Goal: Task Accomplishment & Management: Use online tool/utility

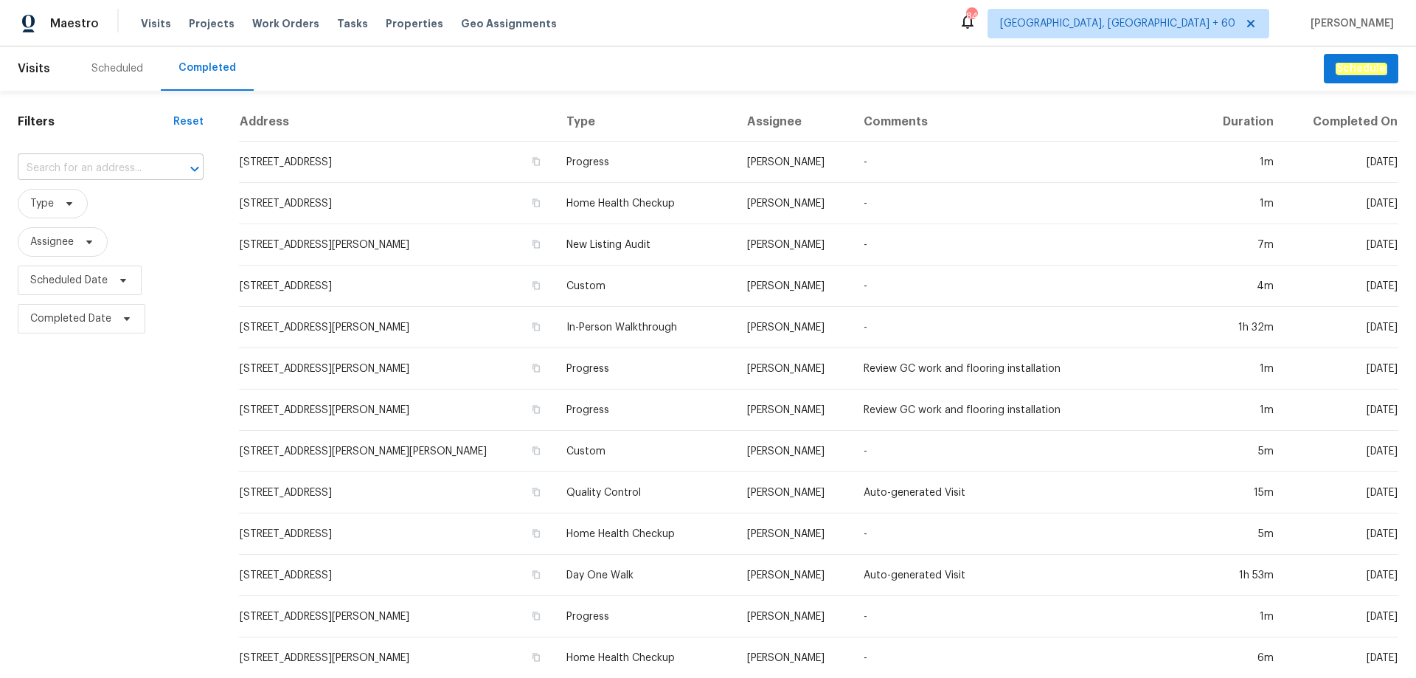
click at [77, 169] on input "text" at bounding box center [90, 168] width 145 height 23
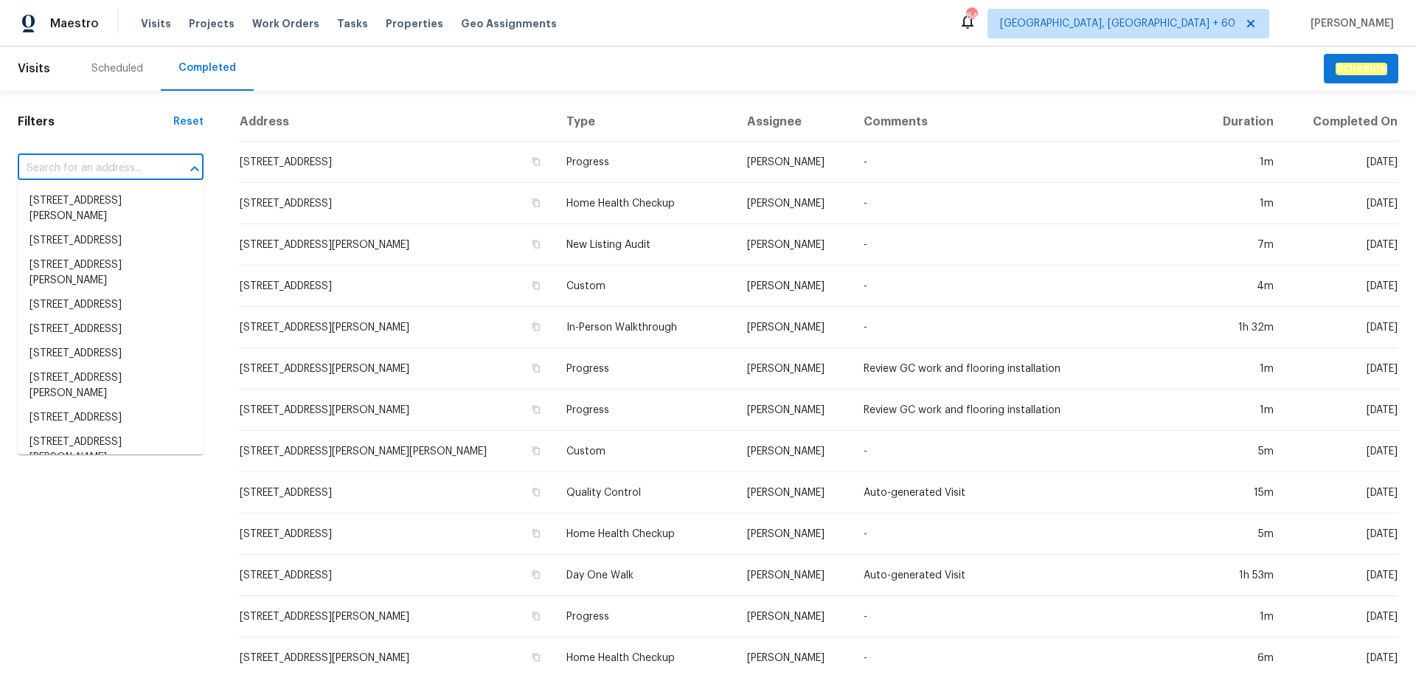
paste input "[STREET_ADDRESS]"
type input "[STREET_ADDRESS]"
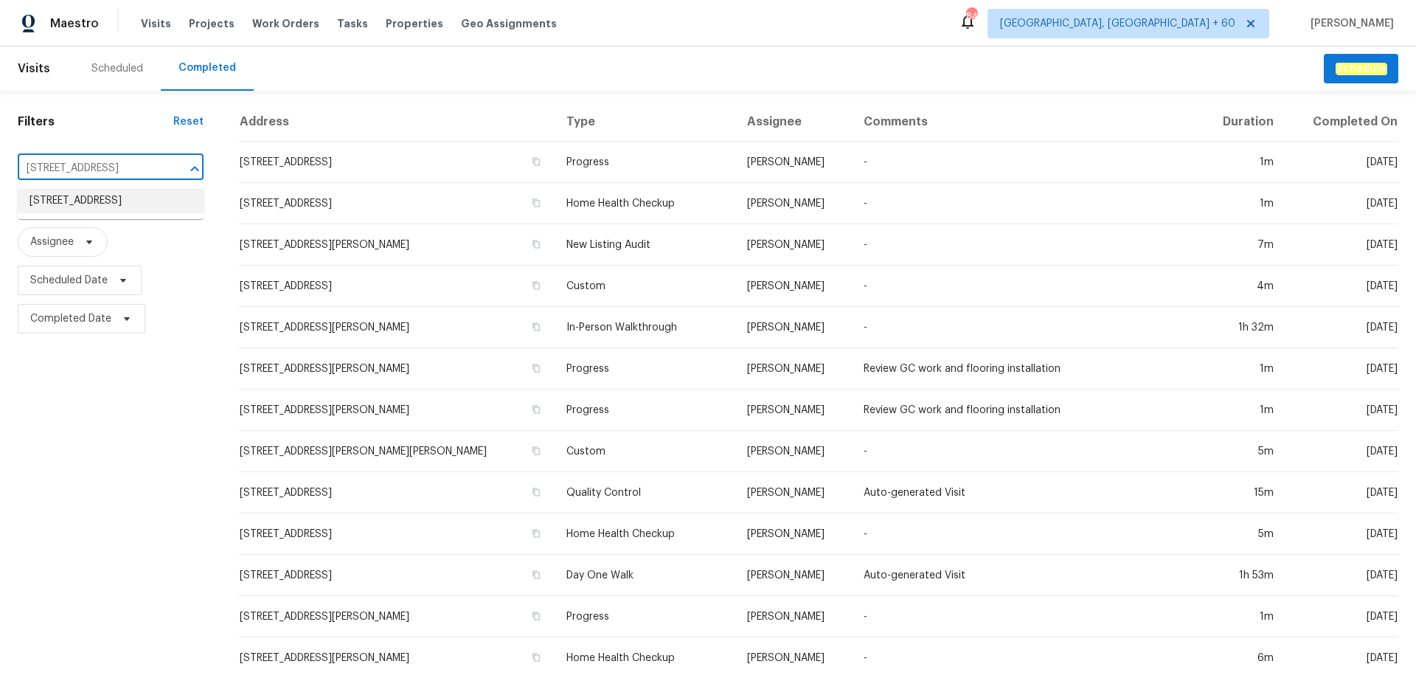
click at [81, 199] on li "[STREET_ADDRESS]" at bounding box center [111, 201] width 186 height 24
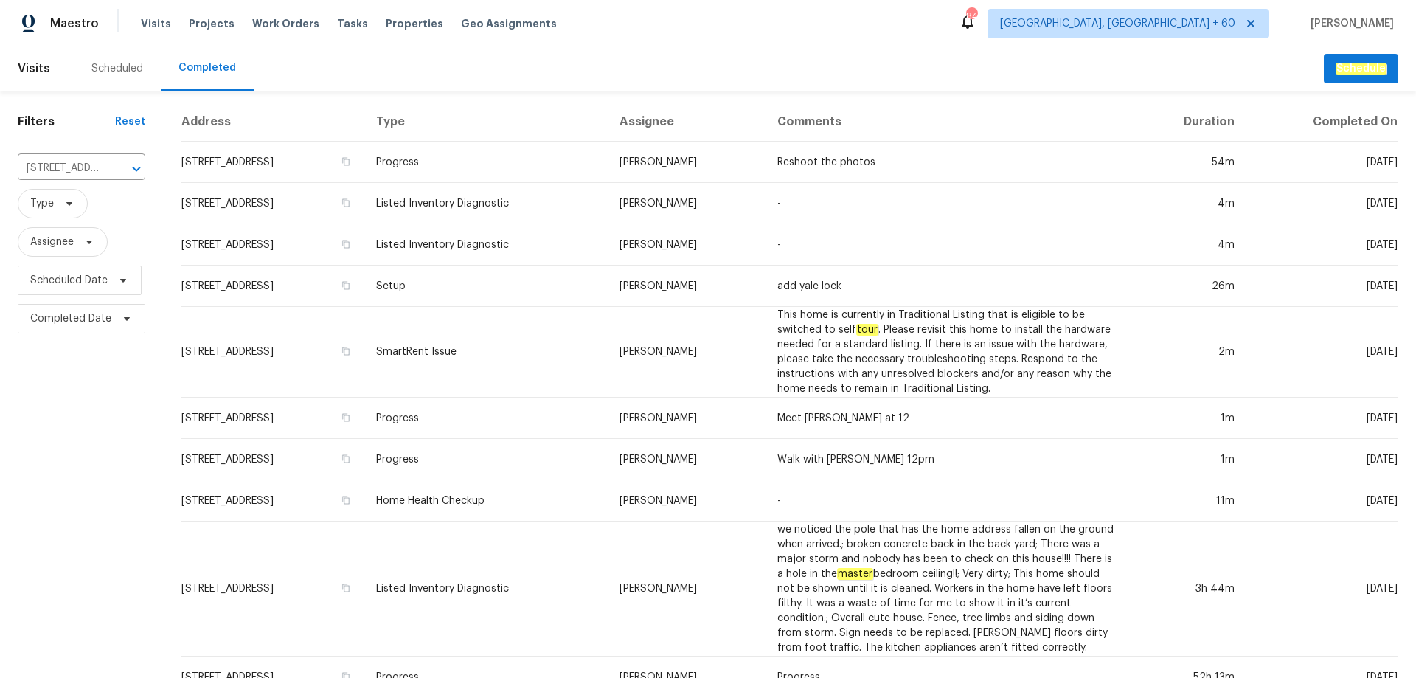
click at [537, 262] on td "Listed Inventory Diagnostic" at bounding box center [485, 244] width 243 height 41
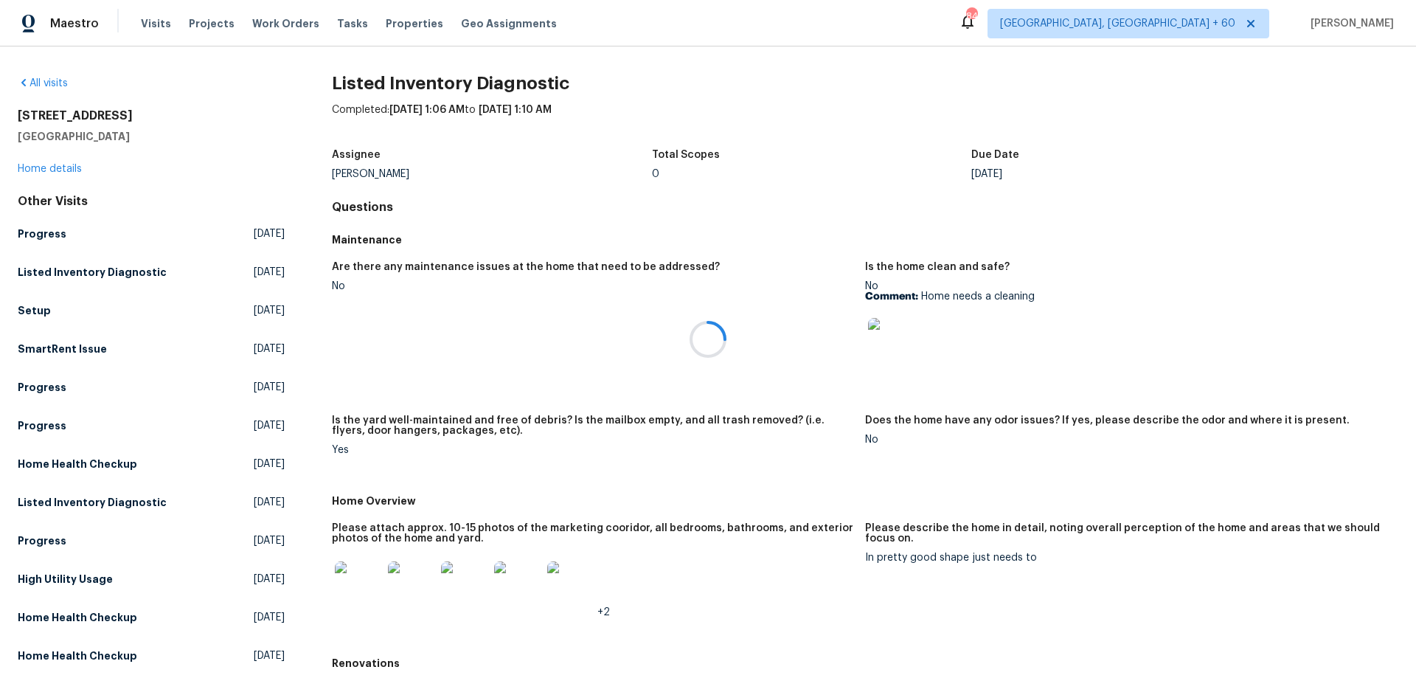
click at [50, 168] on div at bounding box center [708, 339] width 1416 height 678
click at [50, 167] on link "Home details" at bounding box center [50, 169] width 64 height 10
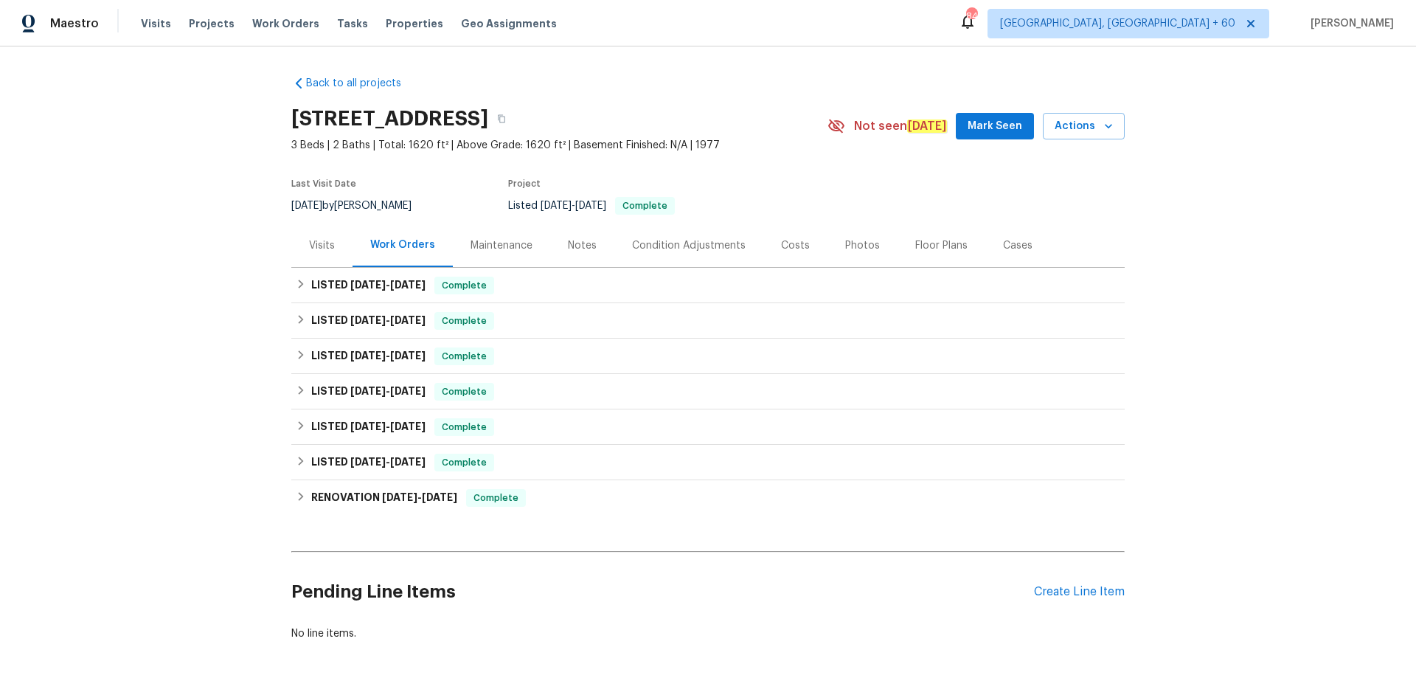
drag, startPoint x: 875, startPoint y: 246, endPoint x: 864, endPoint y: 246, distance: 10.3
click at [874, 246] on div "Photos" at bounding box center [862, 245] width 70 height 44
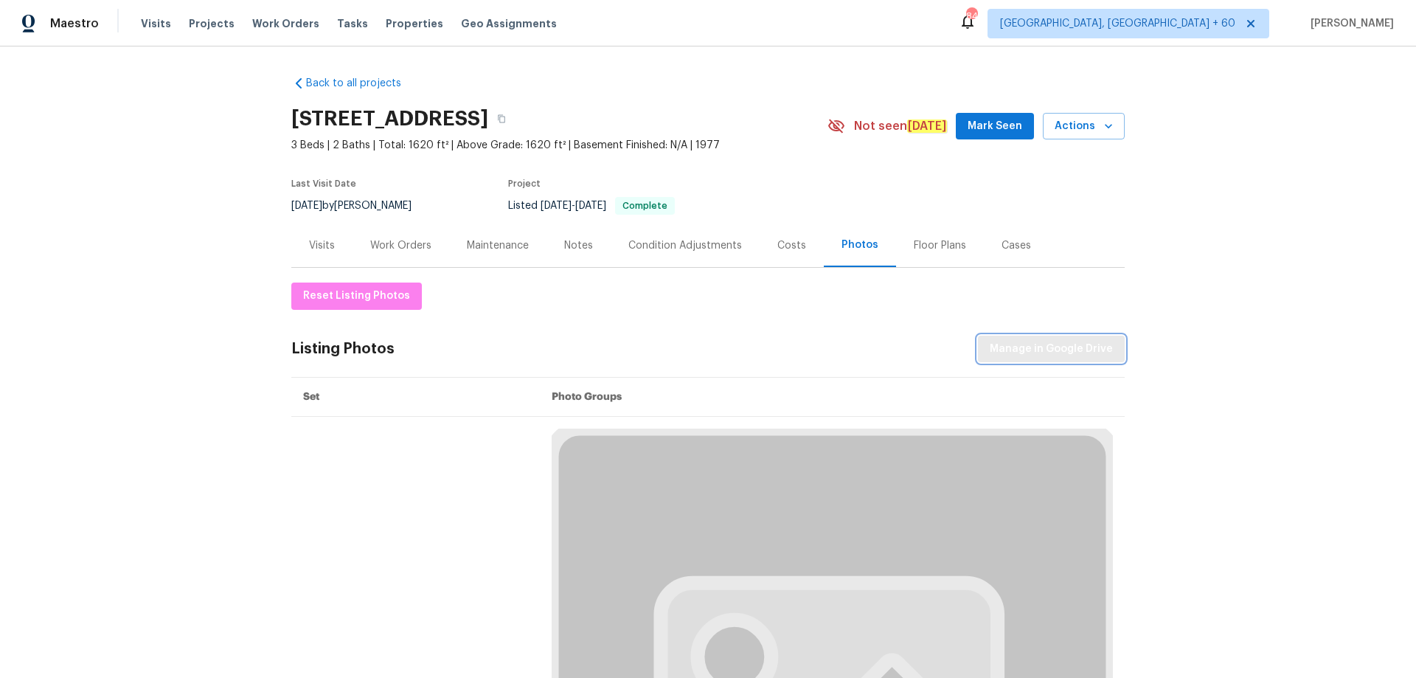
click at [1024, 351] on span "Manage in Google Drive" at bounding box center [1051, 349] width 123 height 18
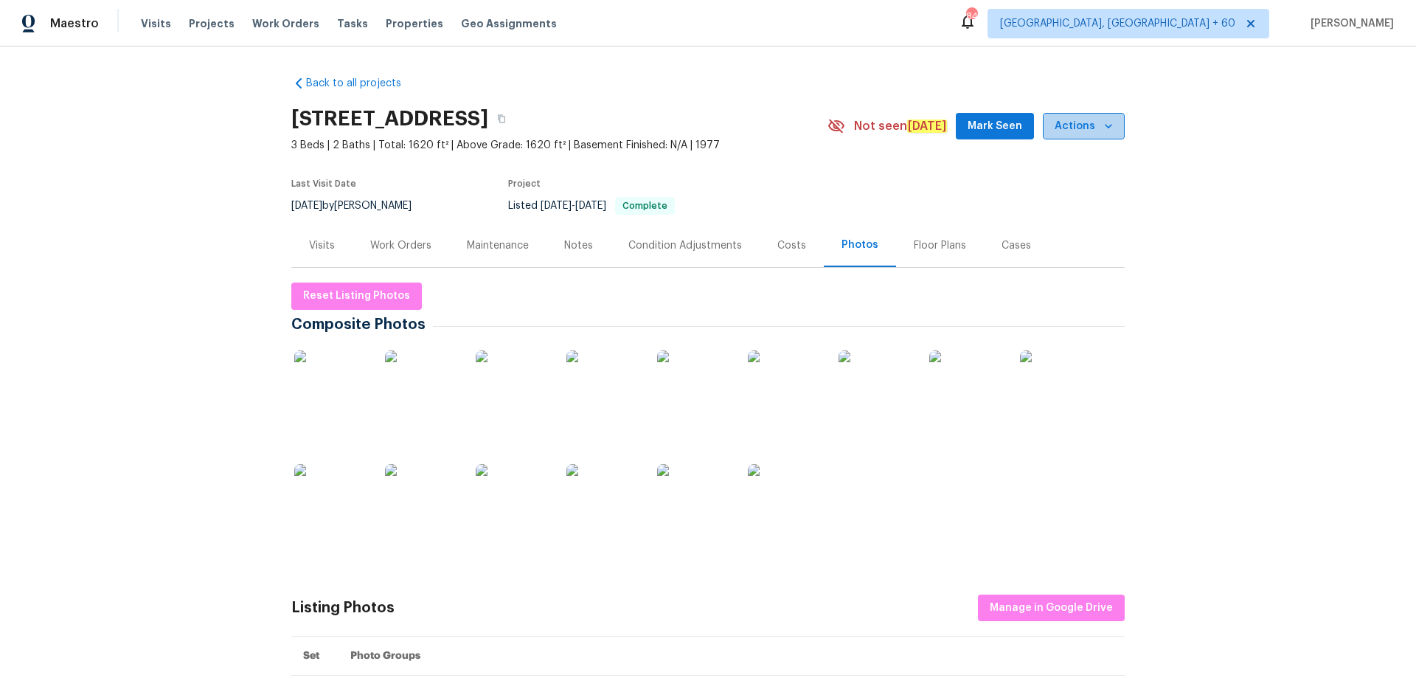
click at [1083, 125] on span "Actions" at bounding box center [1084, 126] width 58 height 18
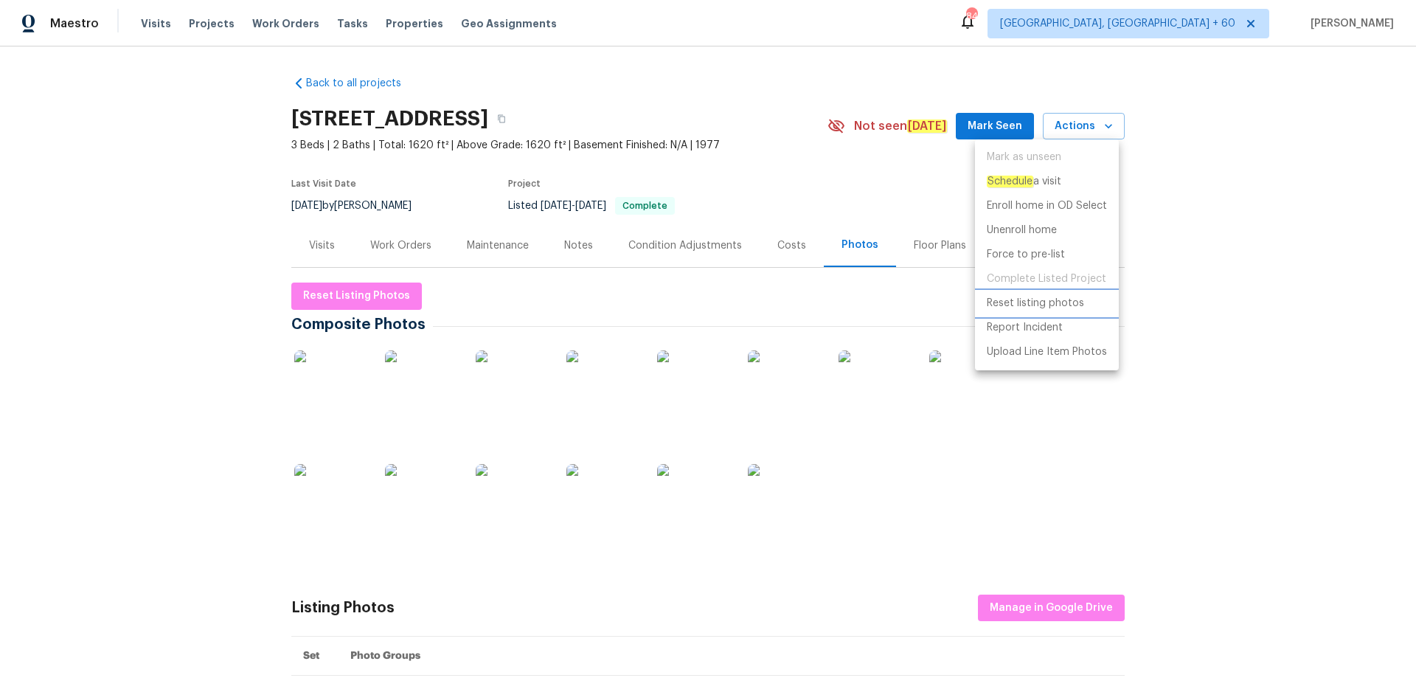
click at [1021, 305] on p "Reset listing photos" at bounding box center [1035, 303] width 97 height 15
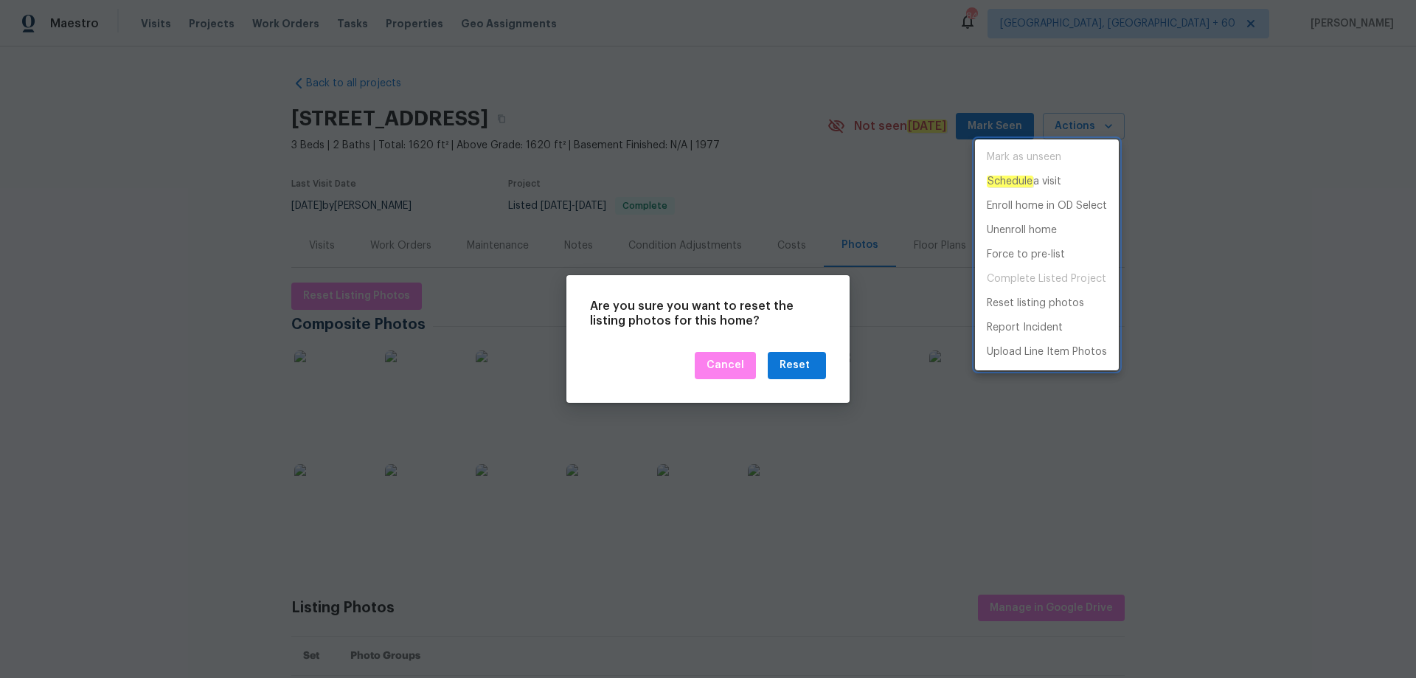
click at [802, 366] on div at bounding box center [708, 339] width 1416 height 678
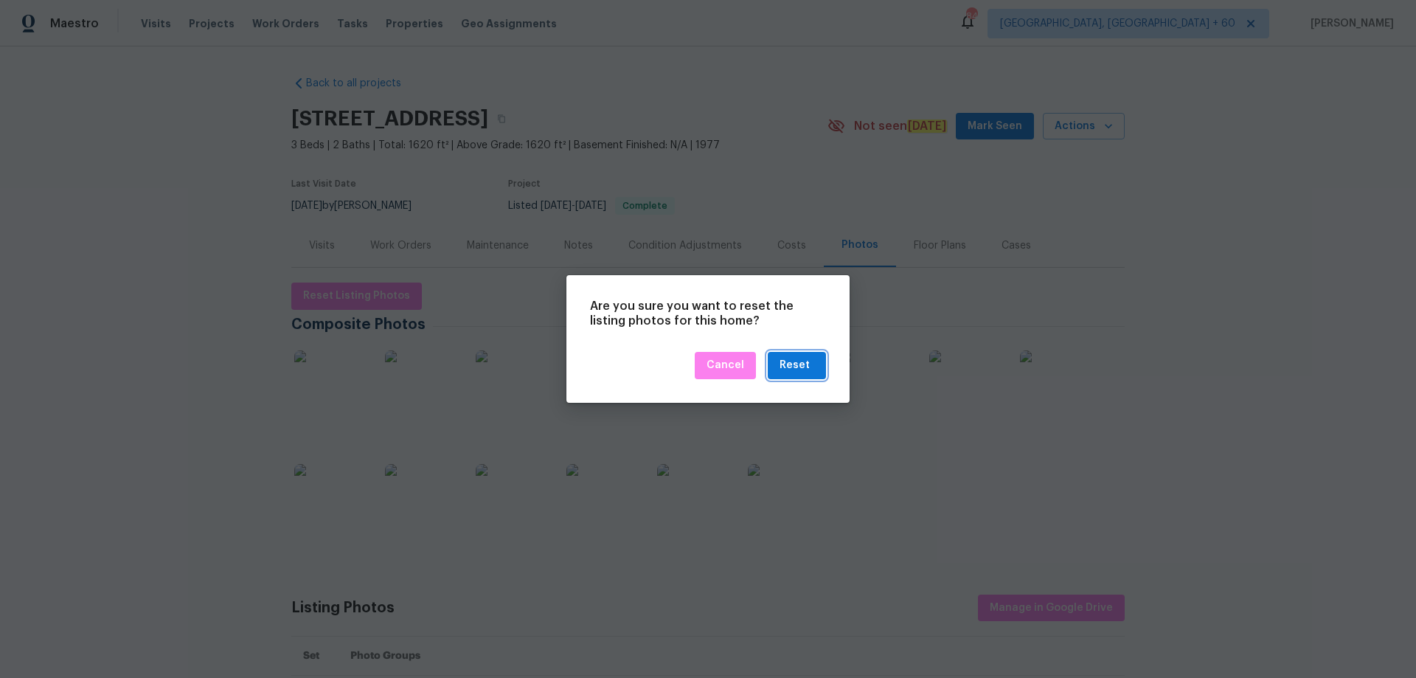
click at [802, 366] on div "Reset" at bounding box center [795, 365] width 30 height 18
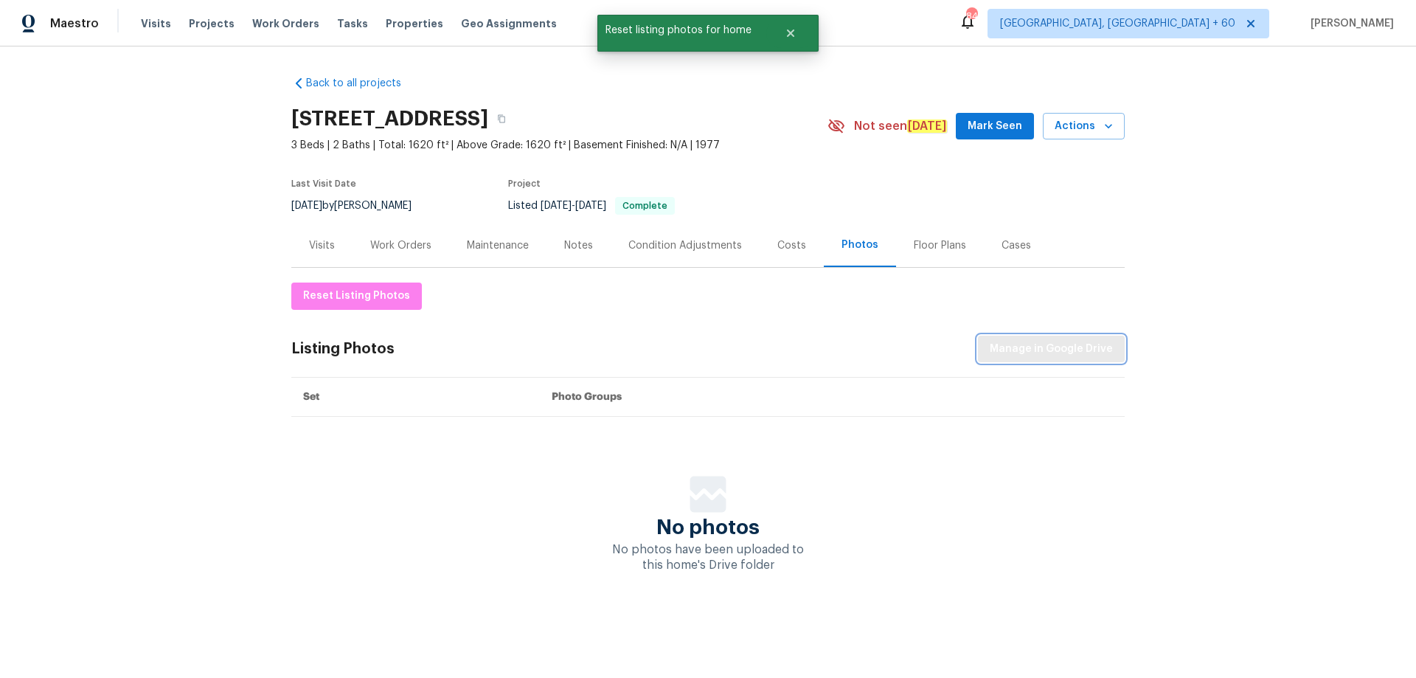
click at [1055, 344] on span "Manage in Google Drive" at bounding box center [1051, 349] width 123 height 18
